Goal: Information Seeking & Learning: Check status

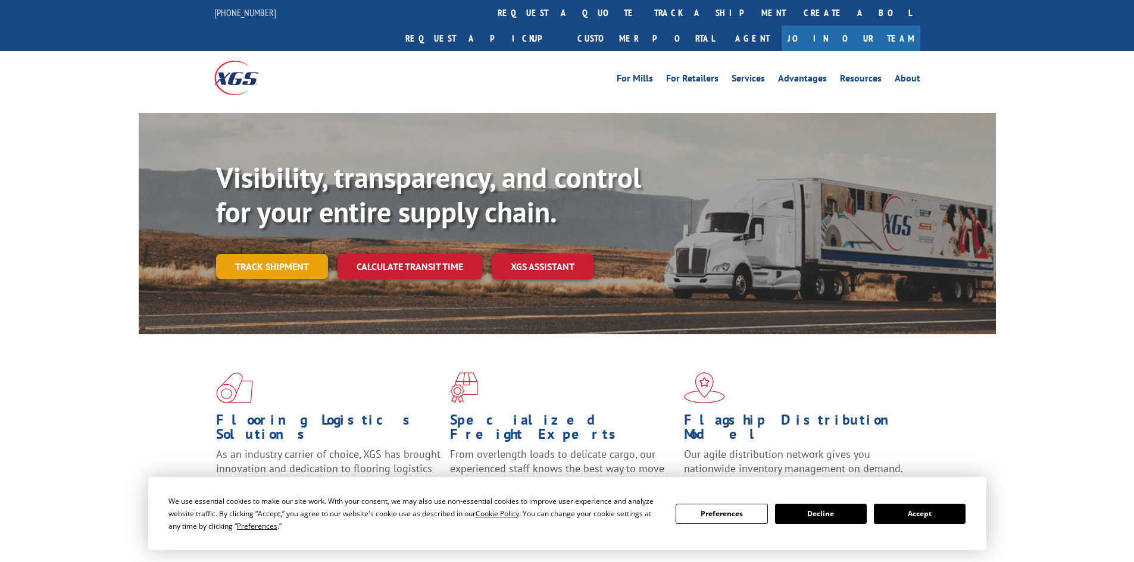
click at [259, 254] on link "Track shipment" at bounding box center [272, 266] width 112 height 25
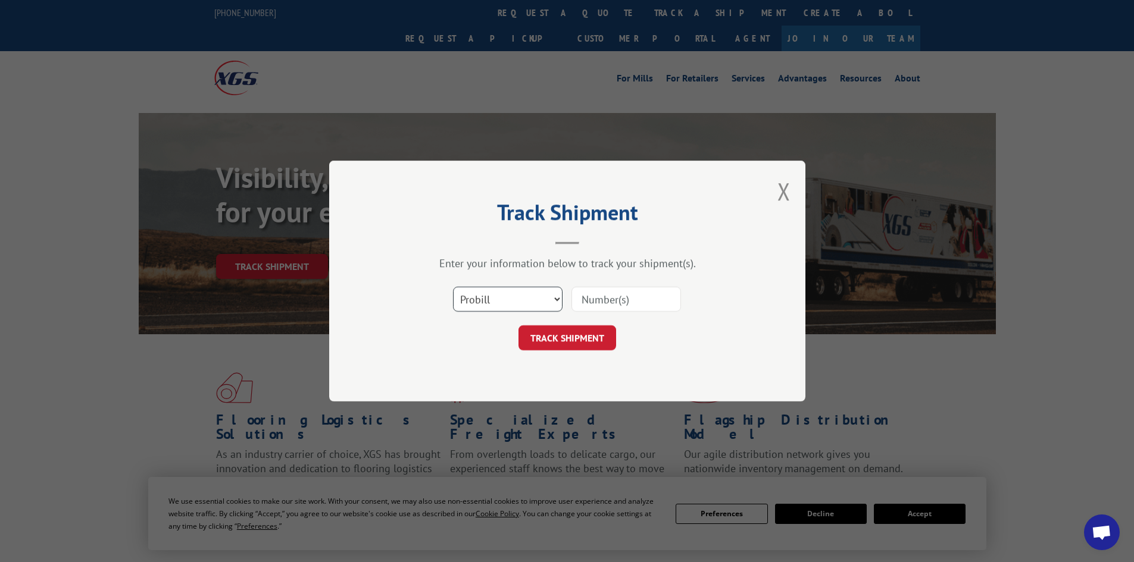
click at [509, 301] on select "Select category... Probill BOL PO" at bounding box center [508, 299] width 110 height 25
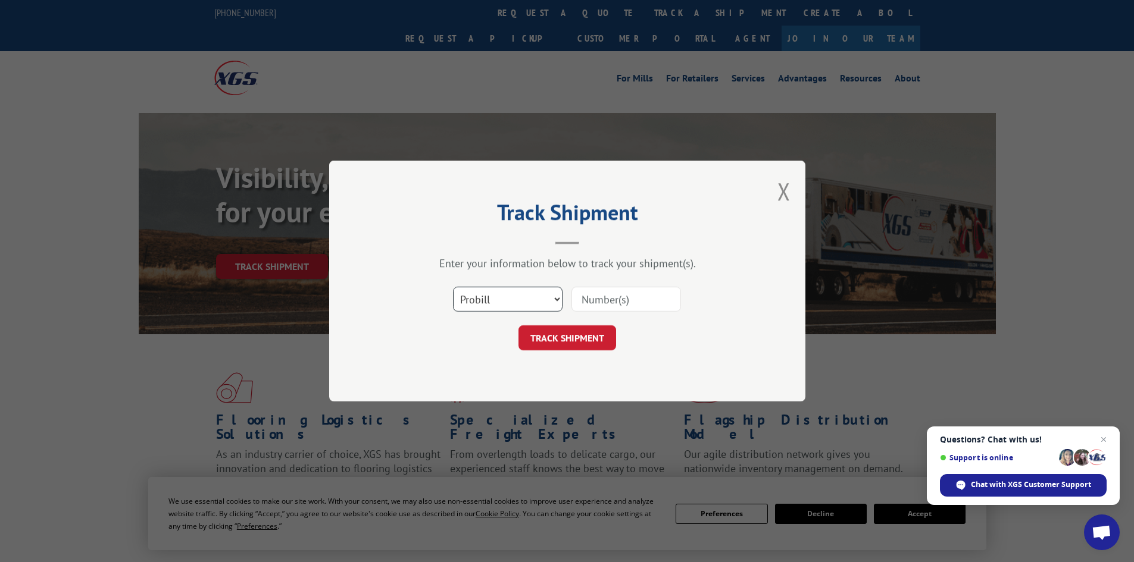
click at [509, 301] on select "Select category... Probill BOL PO" at bounding box center [508, 299] width 110 height 25
click at [602, 298] on input at bounding box center [626, 299] width 110 height 25
paste input "17233838"
type input "17233838"
click at [574, 334] on button "TRACK SHIPMENT" at bounding box center [567, 338] width 98 height 25
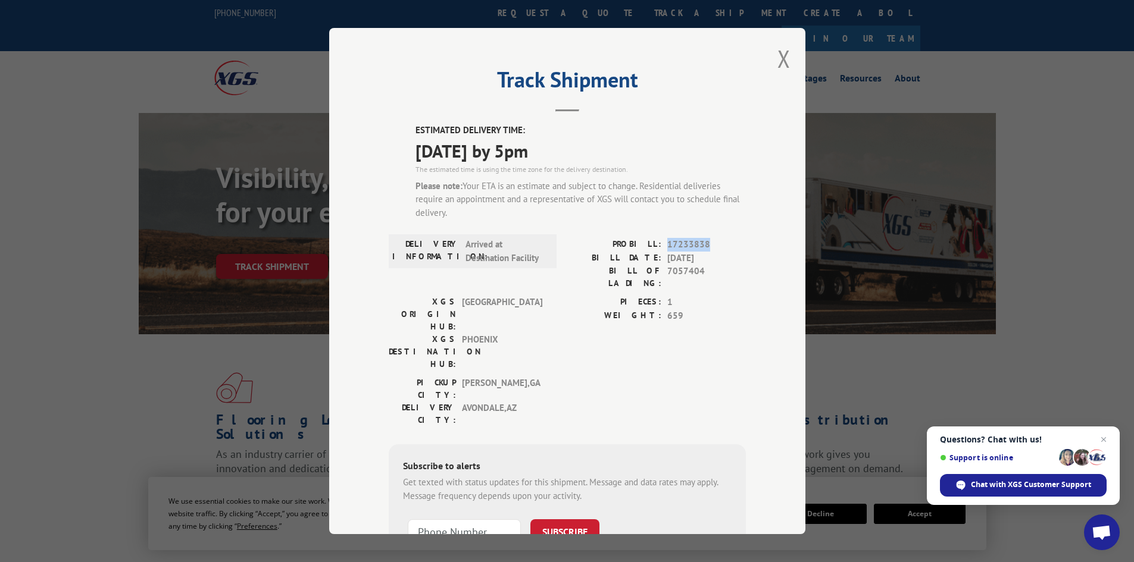
drag, startPoint x: 663, startPoint y: 245, endPoint x: 709, endPoint y: 247, distance: 45.9
click at [709, 247] on span "17233838" at bounding box center [706, 245] width 79 height 14
copy span "17233838"
click at [779, 64] on button "Close modal" at bounding box center [783, 59] width 13 height 32
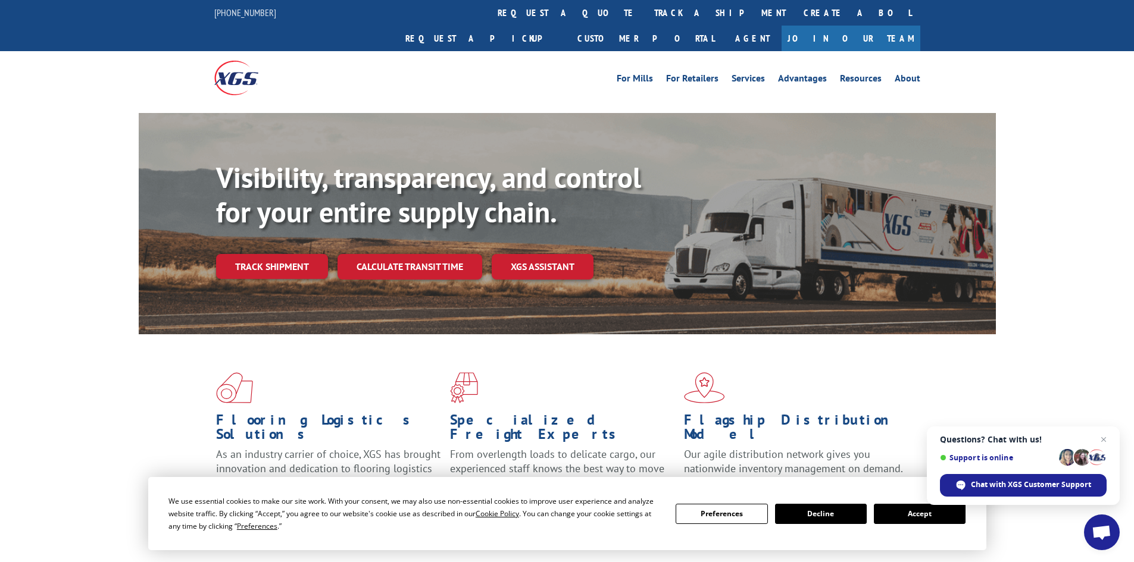
click at [261, 254] on link "Track shipment" at bounding box center [272, 266] width 112 height 25
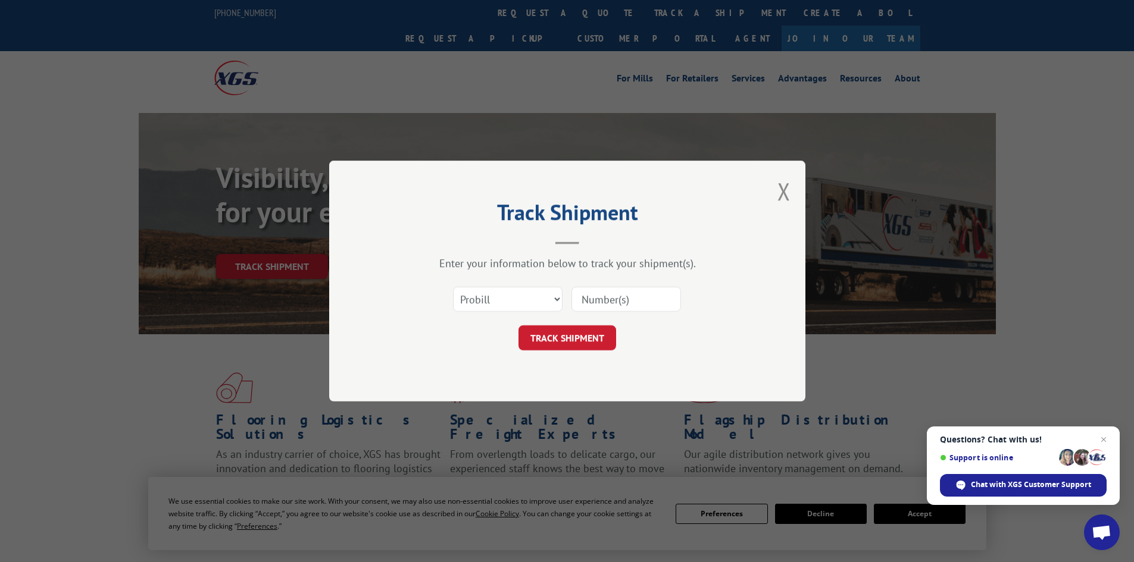
click at [581, 296] on input at bounding box center [626, 299] width 110 height 25
paste input "17233838"
type input "17233838"
click at [561, 335] on button "TRACK SHIPMENT" at bounding box center [567, 338] width 98 height 25
